Goal: Task Accomplishment & Management: Manage account settings

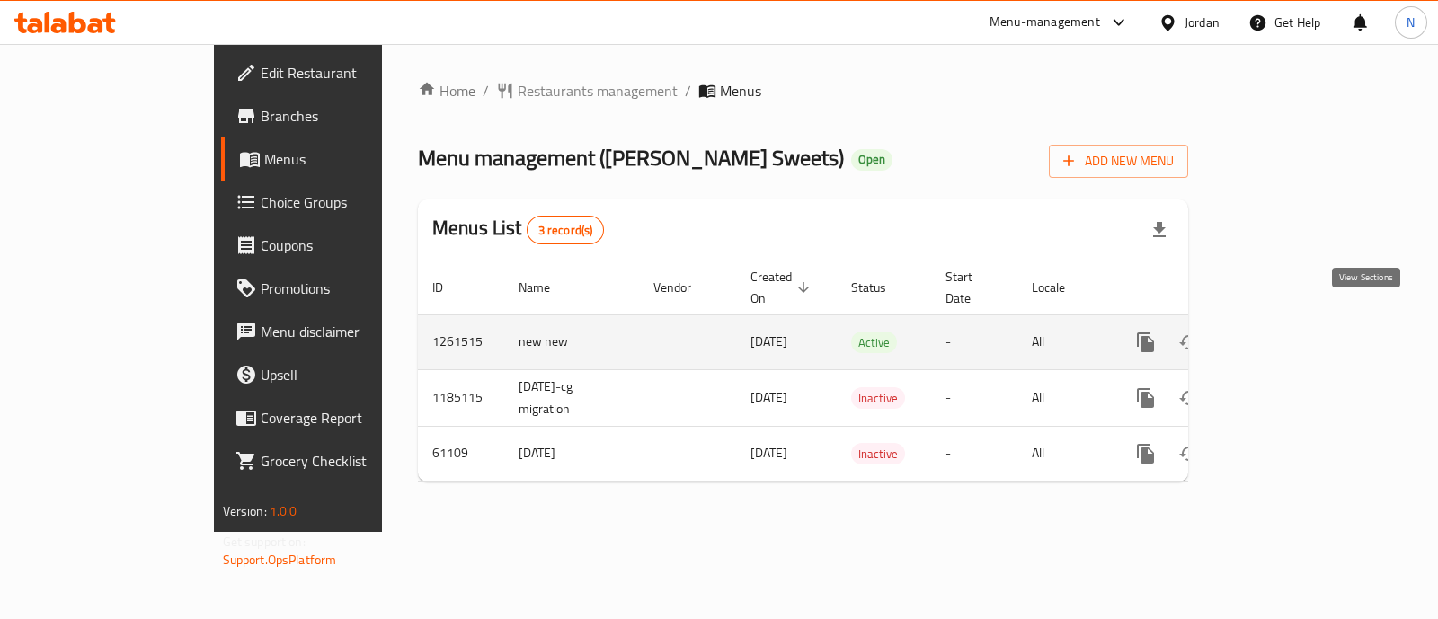
click at [1283, 334] on icon "enhanced table" at bounding box center [1275, 342] width 16 height 16
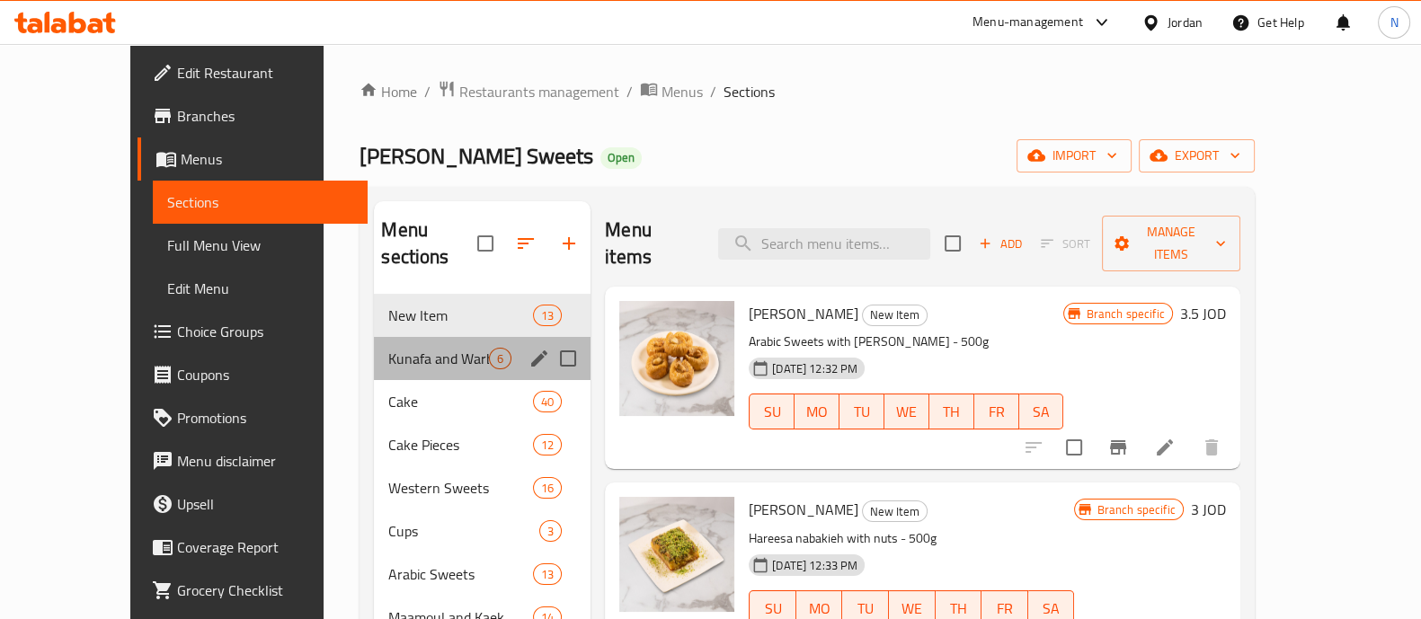
click at [374, 337] on div "Kunafa and Warbat 6" at bounding box center [482, 358] width 217 height 43
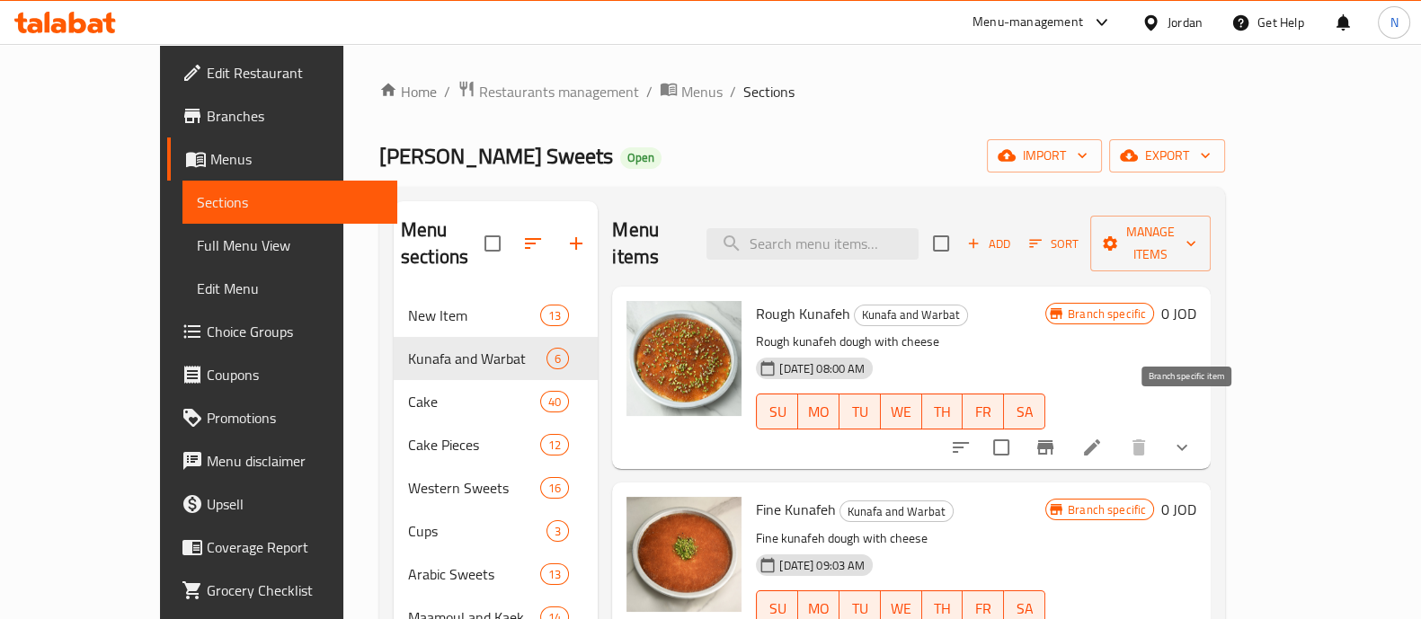
click at [1067, 434] on button "Branch-specific-item" at bounding box center [1044, 447] width 43 height 43
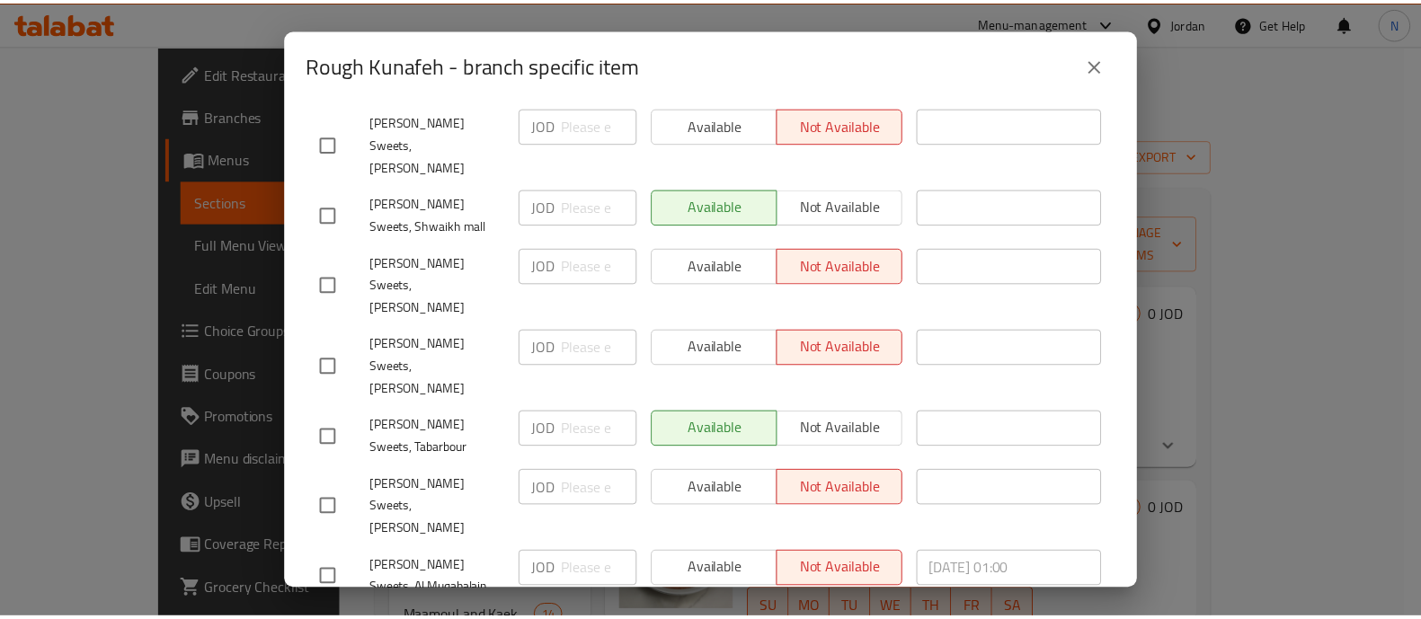
scroll to position [121, 0]
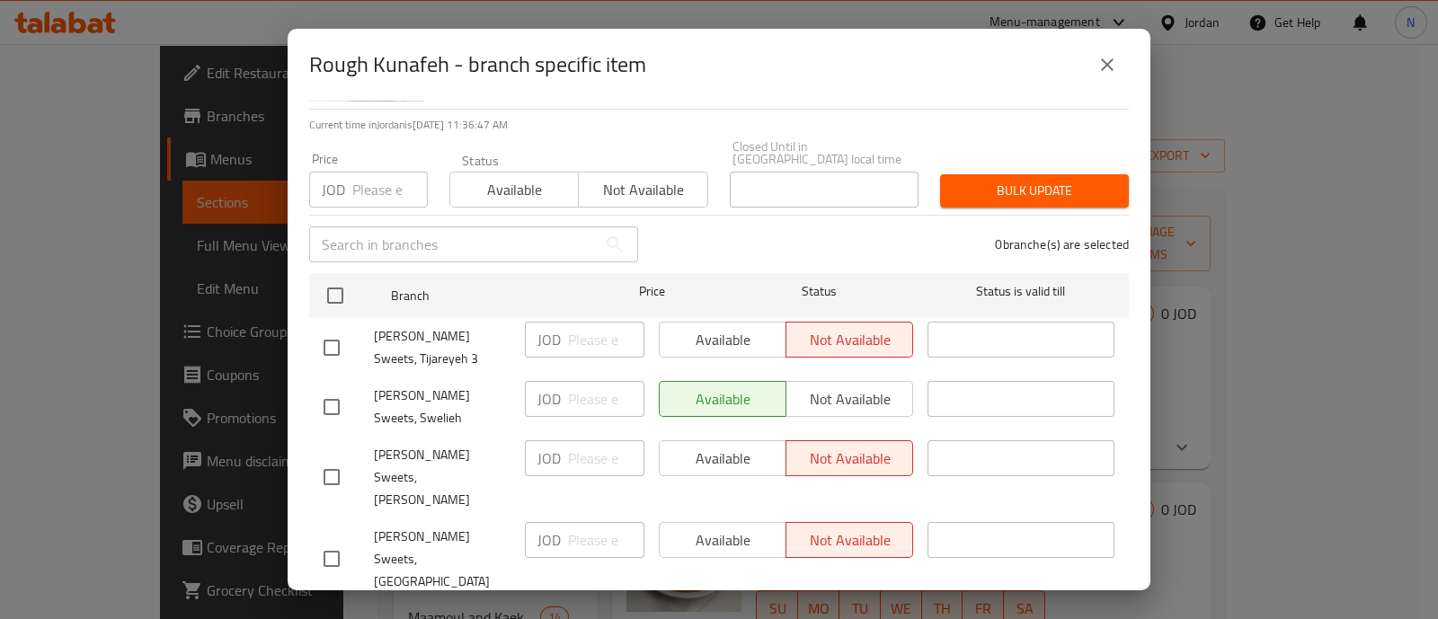
click at [1102, 61] on icon "close" at bounding box center [1107, 64] width 13 height 13
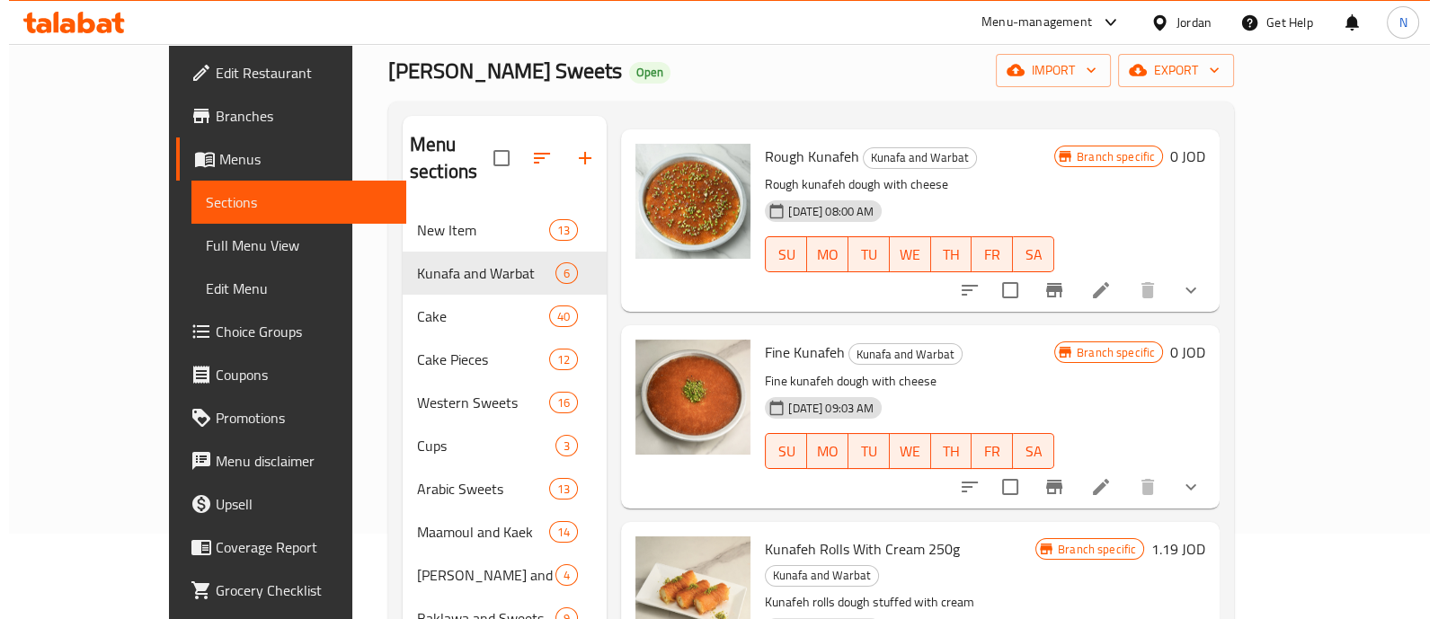
scroll to position [224, 0]
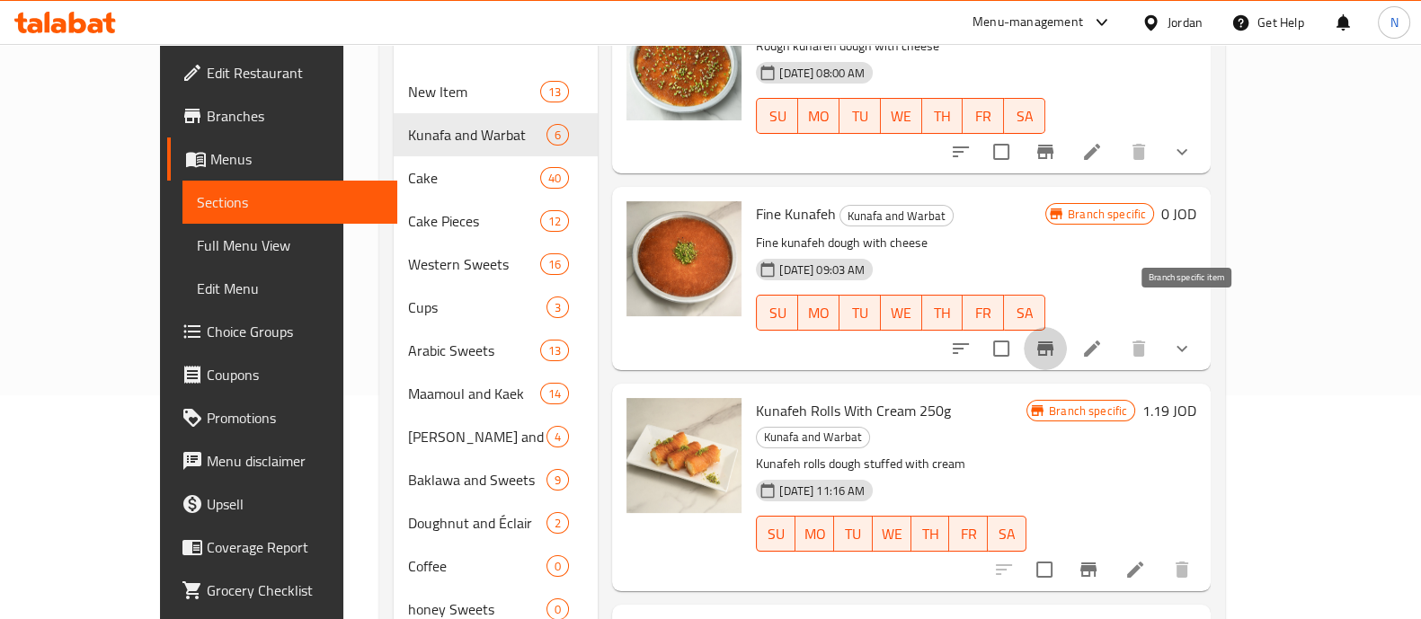
click at [1056, 338] on icon "Branch-specific-item" at bounding box center [1045, 349] width 22 height 22
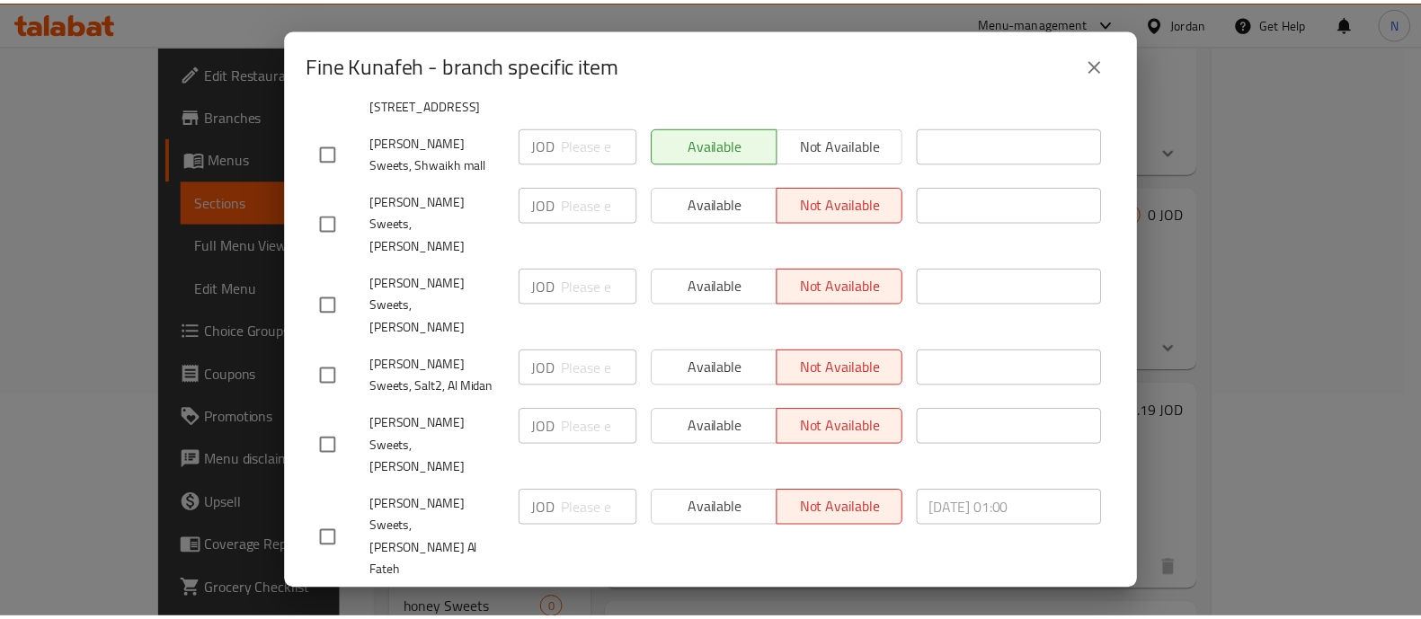
scroll to position [358, 0]
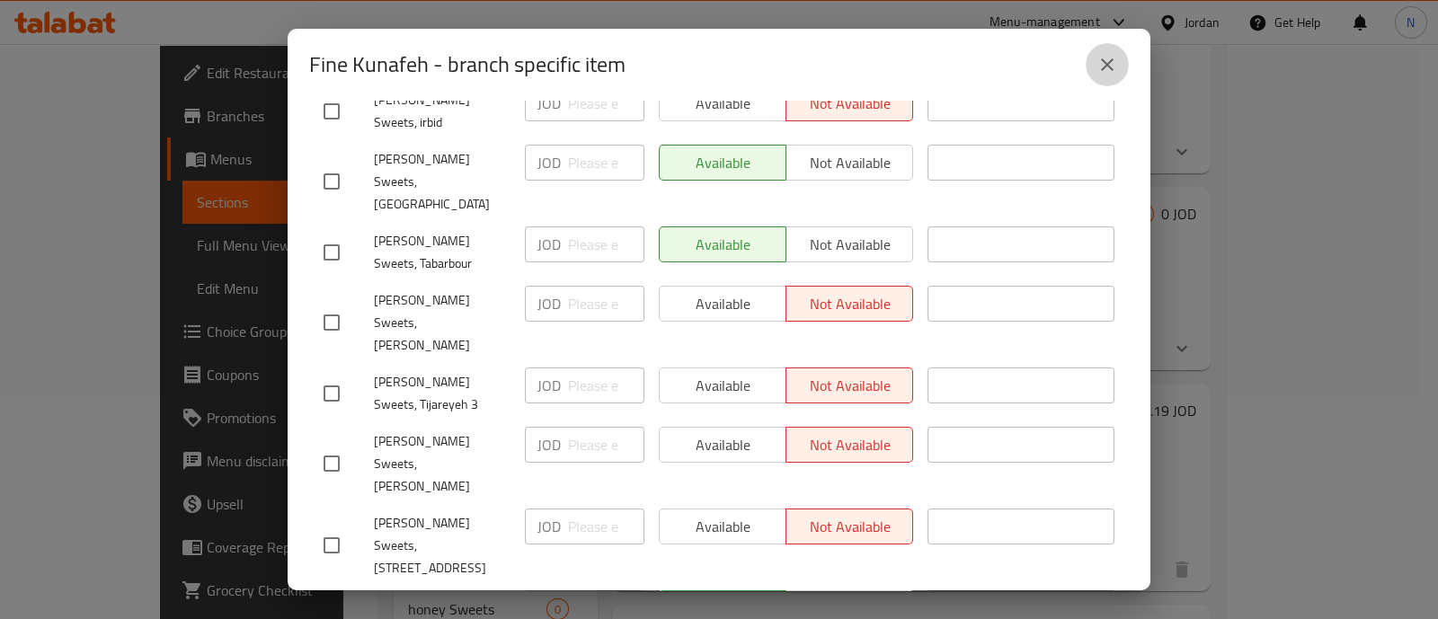
click at [1105, 74] on icon "close" at bounding box center [1107, 65] width 22 height 22
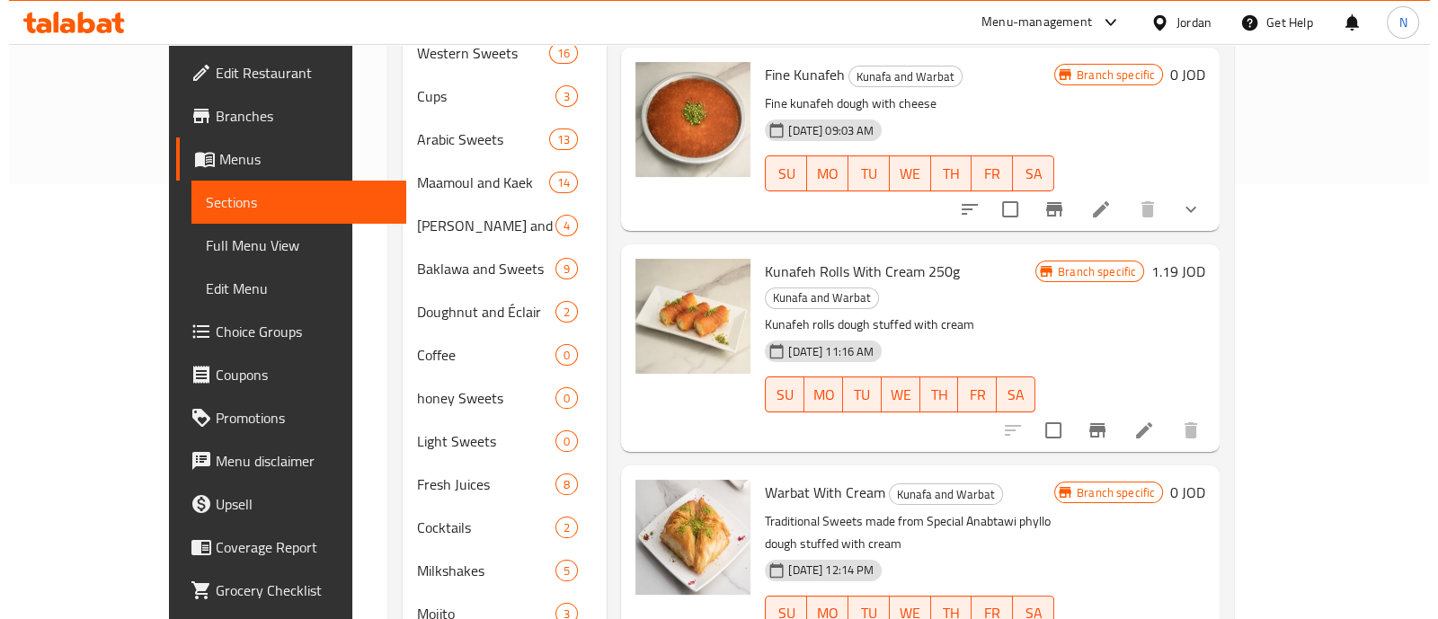
scroll to position [439, 0]
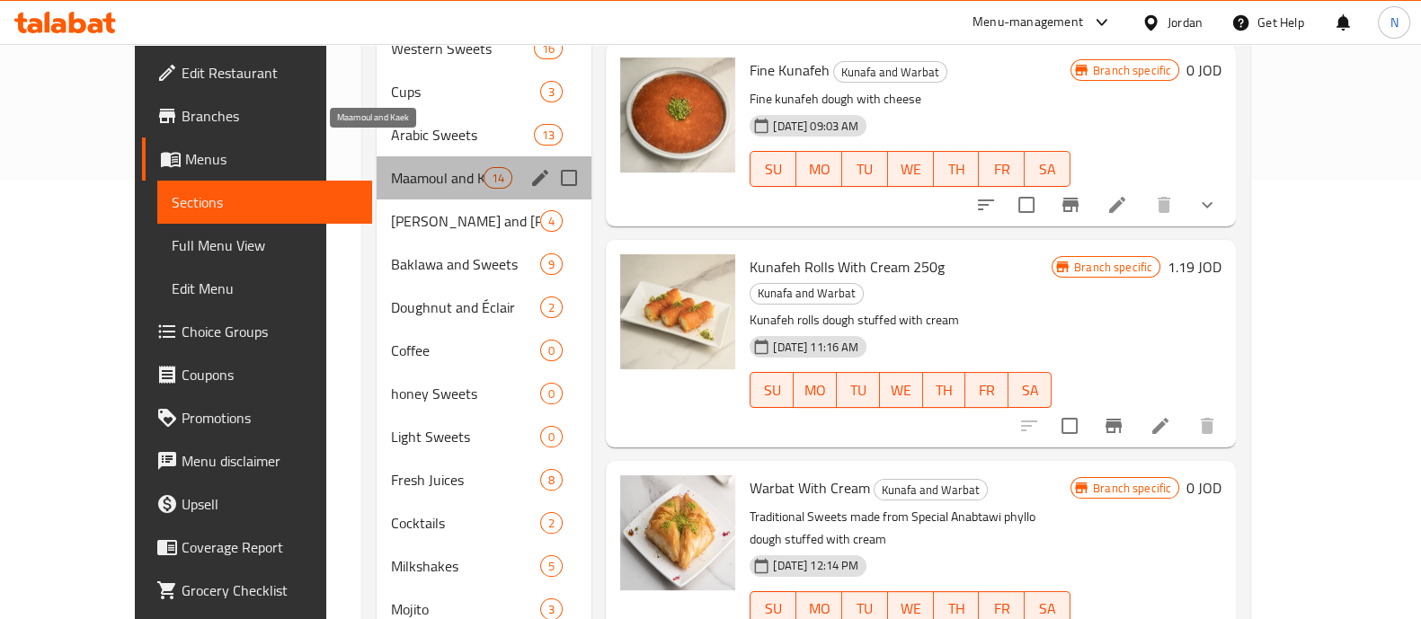
click at [391, 167] on span "Maamoul and Kaek" at bounding box center [437, 178] width 93 height 22
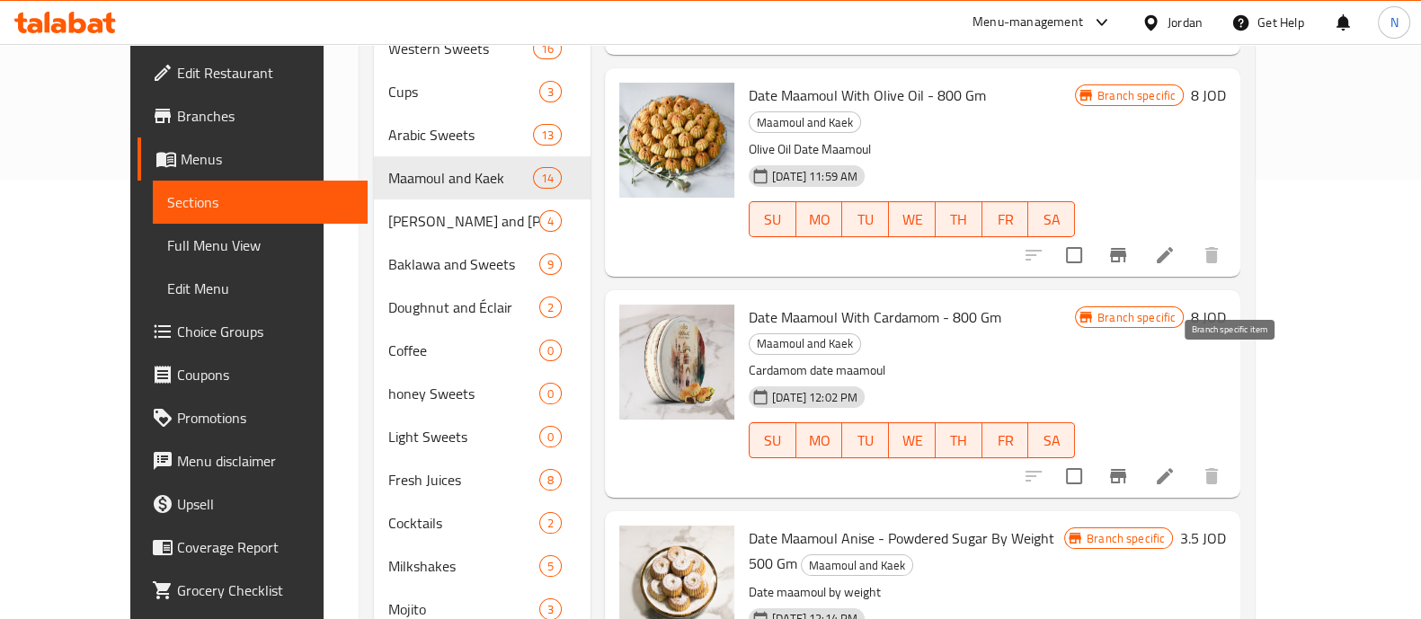
click at [1128, 465] on icon "Branch-specific-item" at bounding box center [1118, 476] width 22 height 22
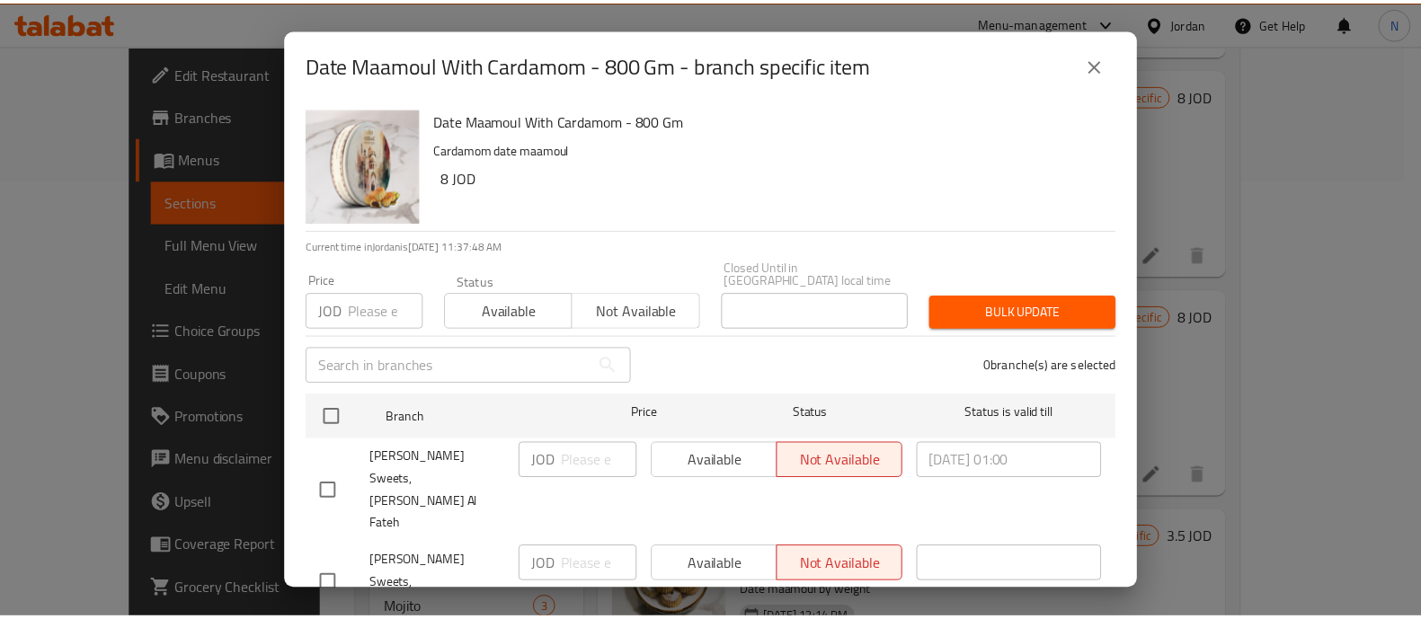
scroll to position [713, 0]
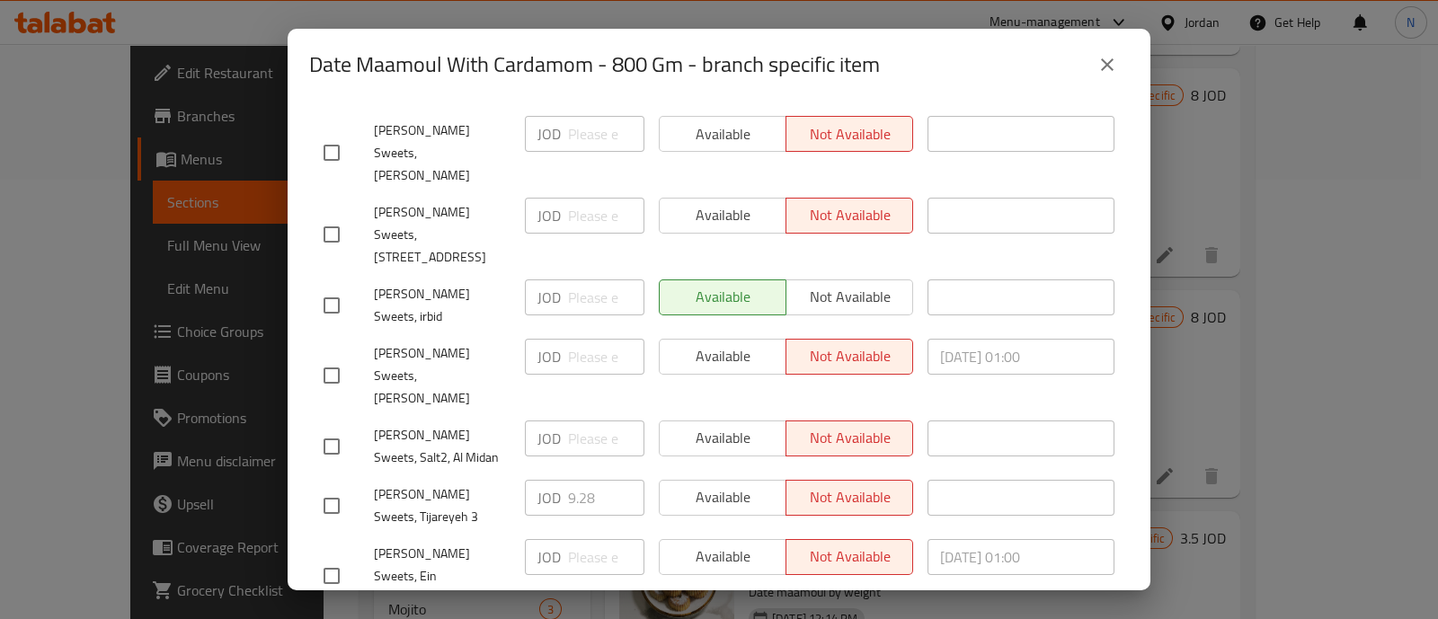
click at [1111, 67] on icon "close" at bounding box center [1107, 65] width 22 height 22
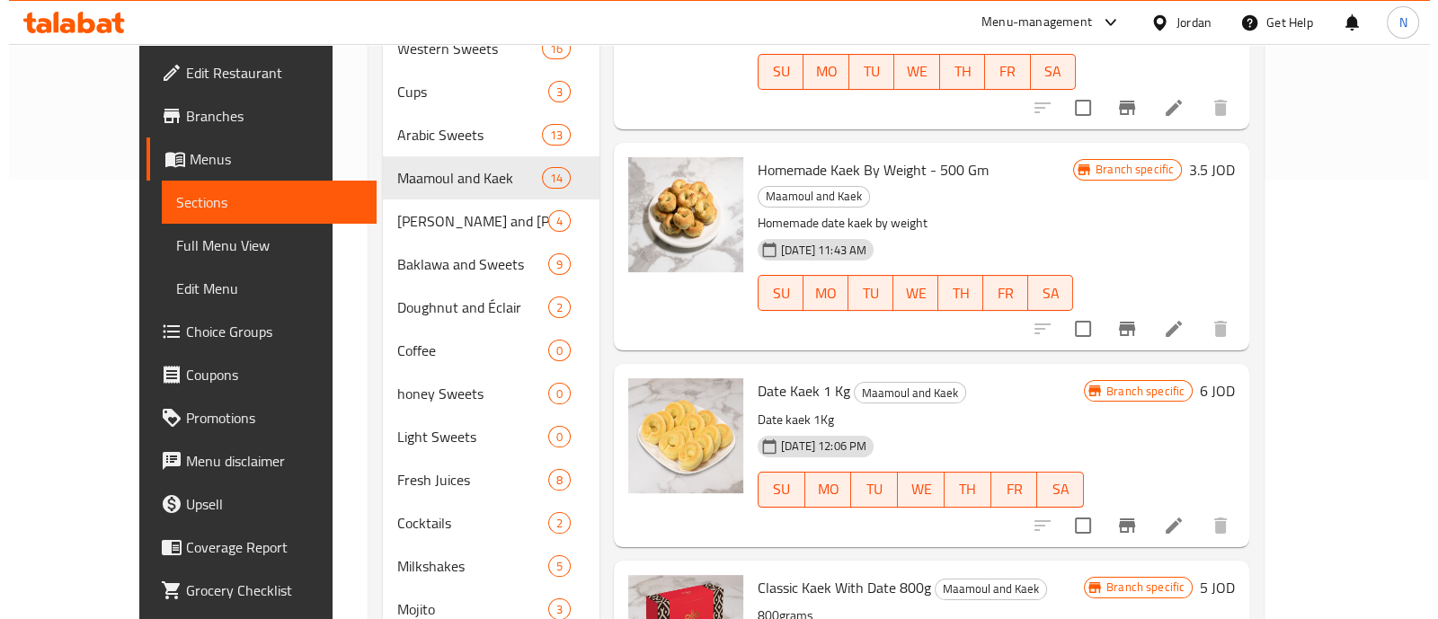
scroll to position [1049, 0]
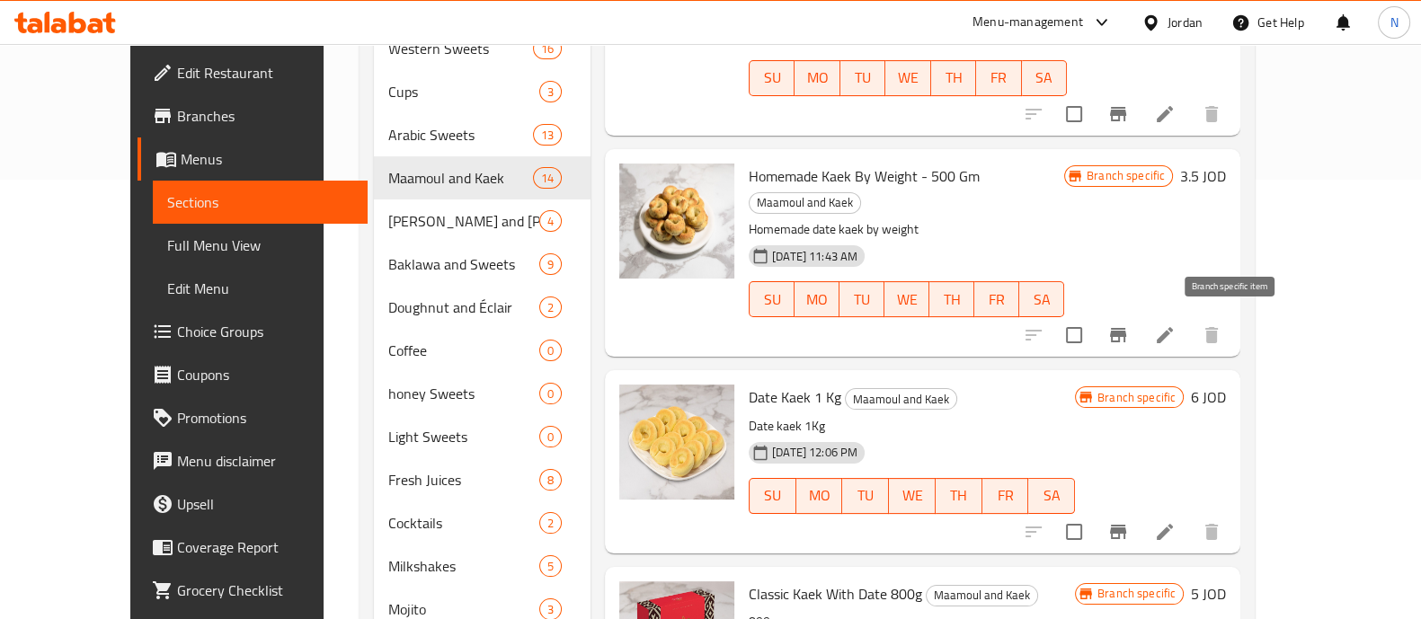
click at [1126, 525] on icon "Branch-specific-item" at bounding box center [1118, 532] width 16 height 14
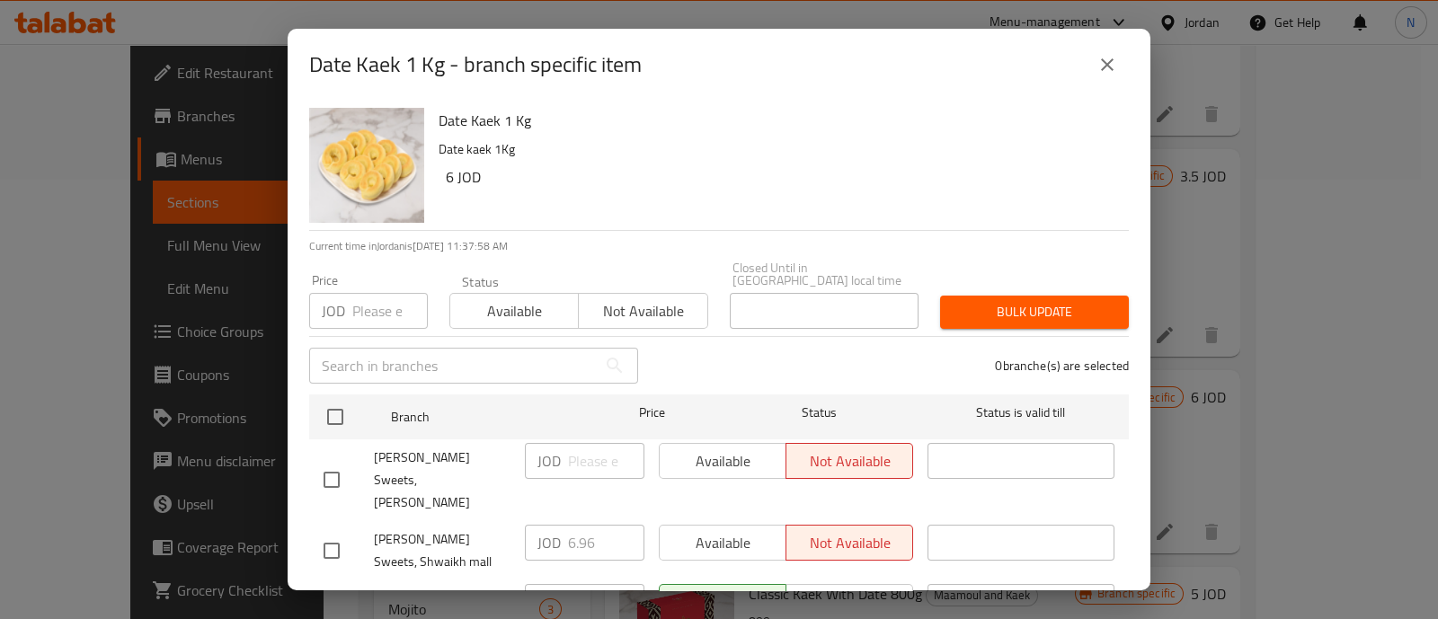
scroll to position [772, 0]
